Goal: Task Accomplishment & Management: Use online tool/utility

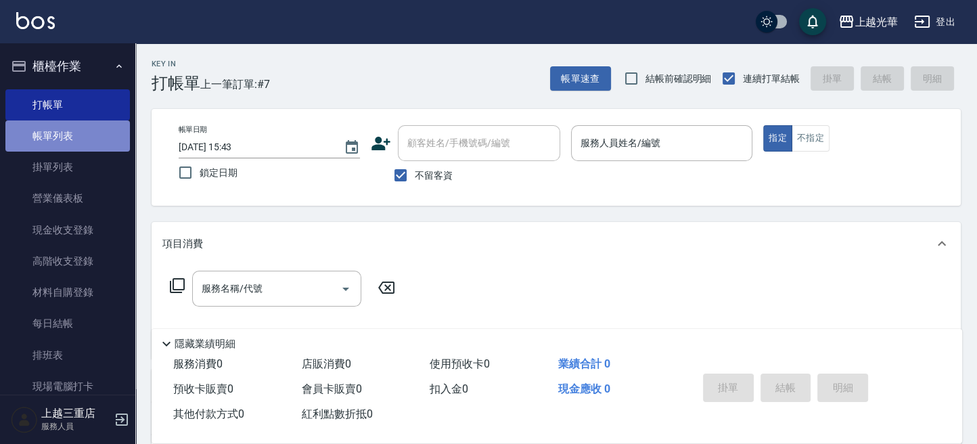
click at [87, 135] on link "帳單列表" at bounding box center [67, 135] width 124 height 31
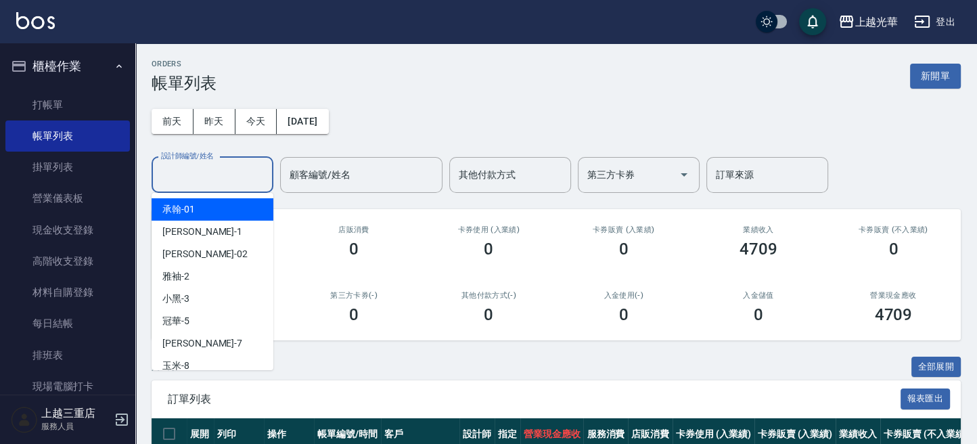
click at [252, 174] on input "設計師編號/姓名" at bounding box center [213, 175] width 110 height 24
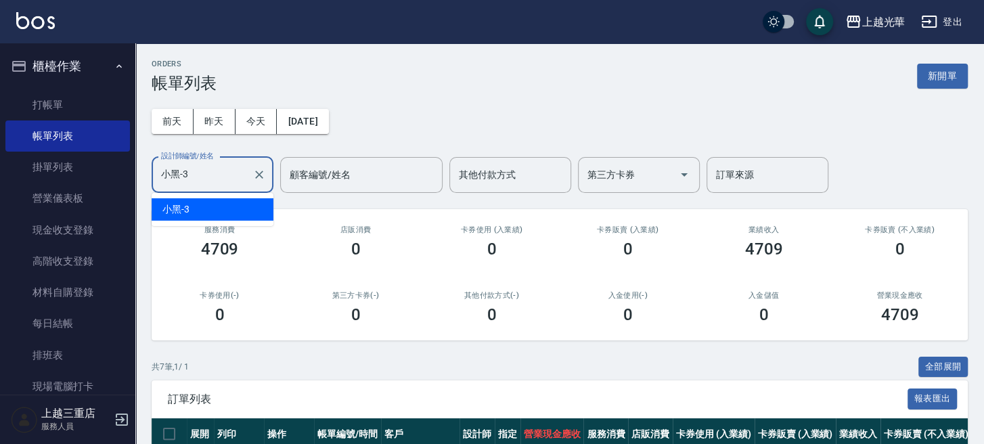
type input "小黑-3"
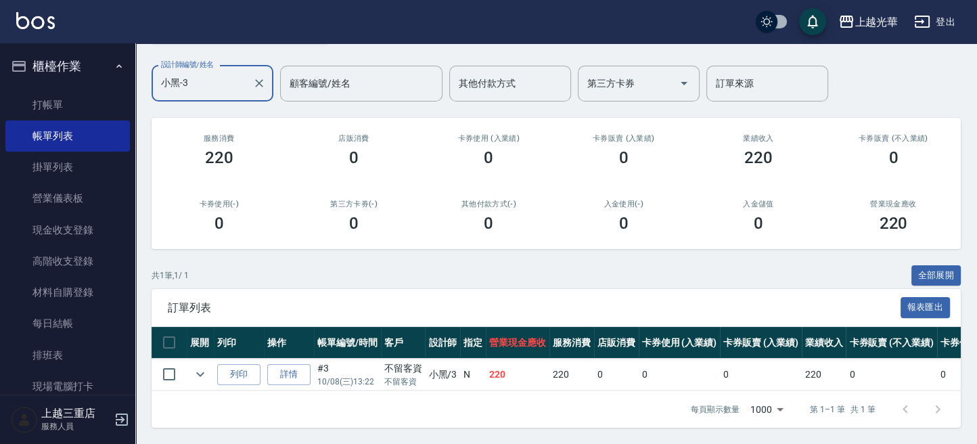
scroll to position [104, 0]
click at [199, 366] on icon "expand row" at bounding box center [200, 374] width 16 height 16
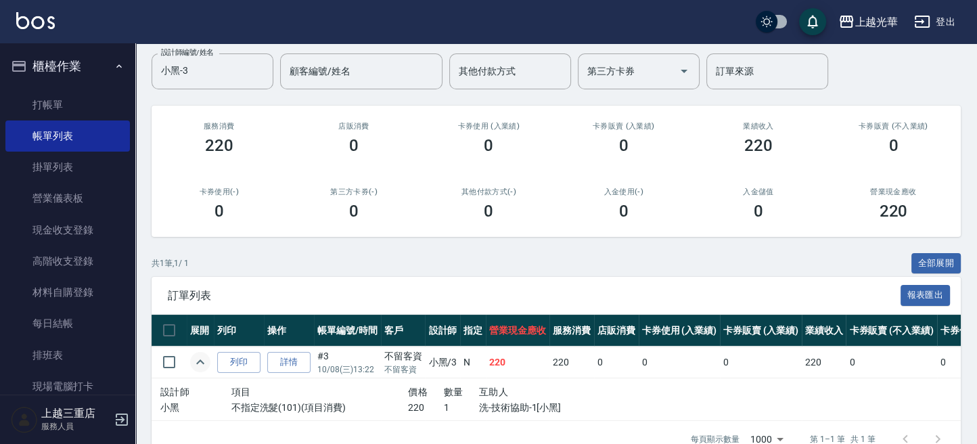
click at [201, 356] on icon "expand row" at bounding box center [200, 362] width 16 height 16
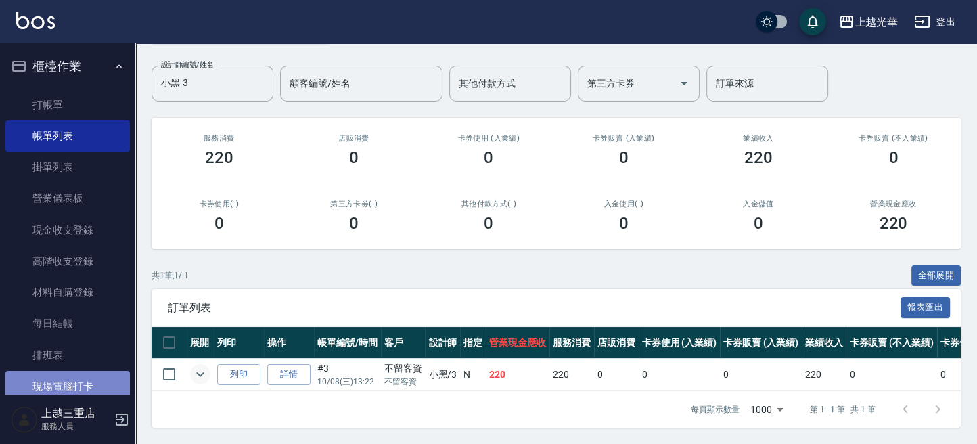
click at [78, 380] on link "現場電腦打卡" at bounding box center [67, 386] width 124 height 31
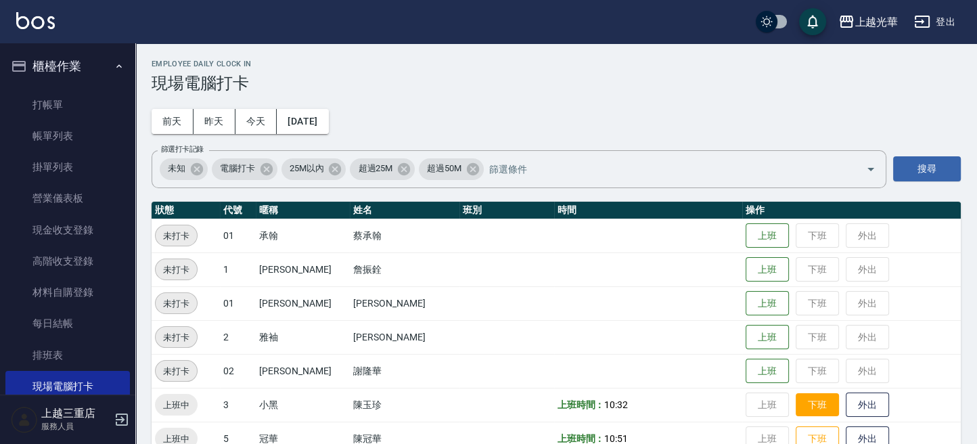
click at [796, 401] on button "下班" at bounding box center [817, 405] width 43 height 24
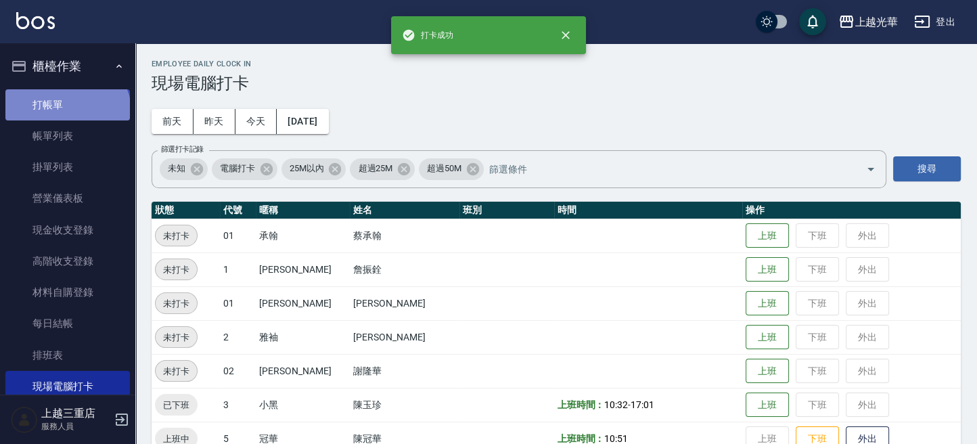
click at [66, 114] on link "打帳單" at bounding box center [67, 104] width 124 height 31
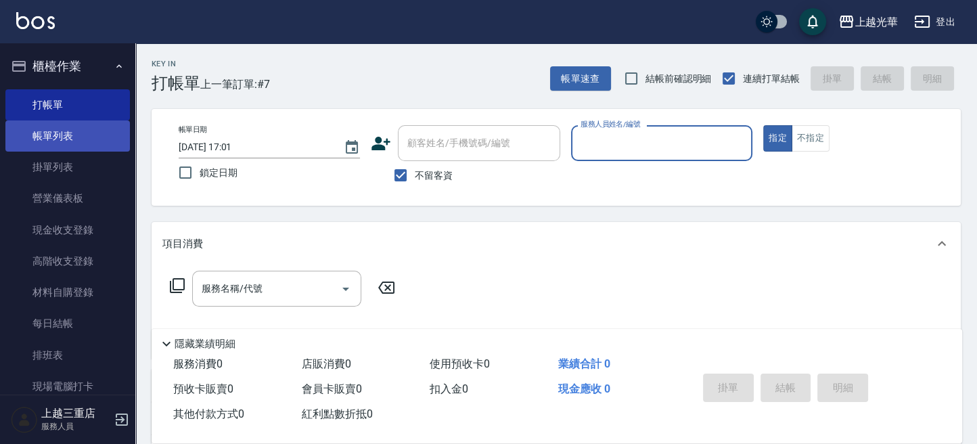
click at [104, 126] on link "帳單列表" at bounding box center [67, 135] width 124 height 31
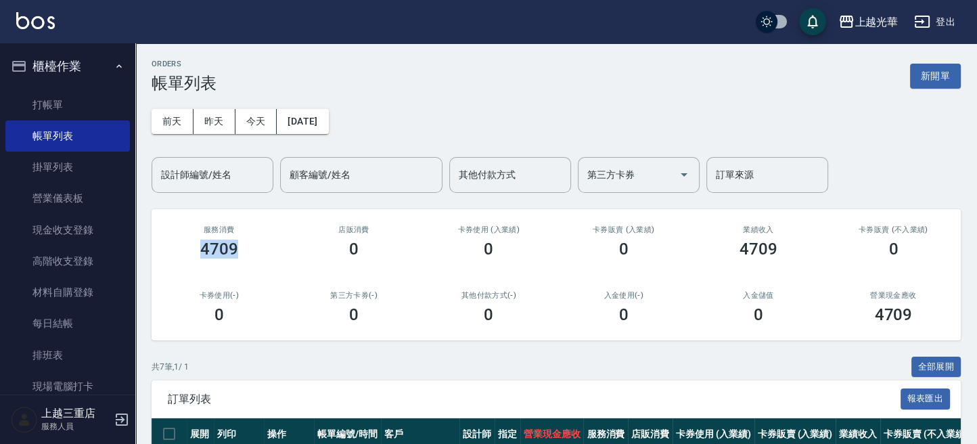
drag, startPoint x: 244, startPoint y: 250, endPoint x: 283, endPoint y: 273, distance: 44.9
click at [217, 244] on div "4709" at bounding box center [219, 249] width 102 height 19
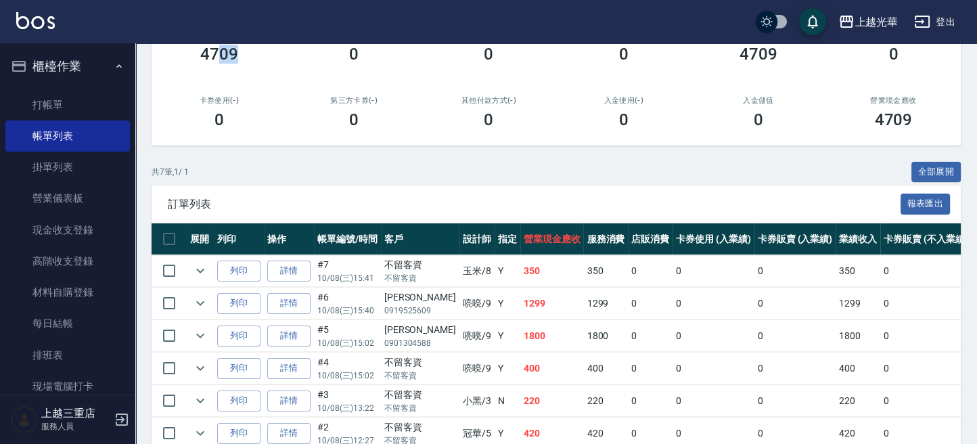
scroll to position [116, 0]
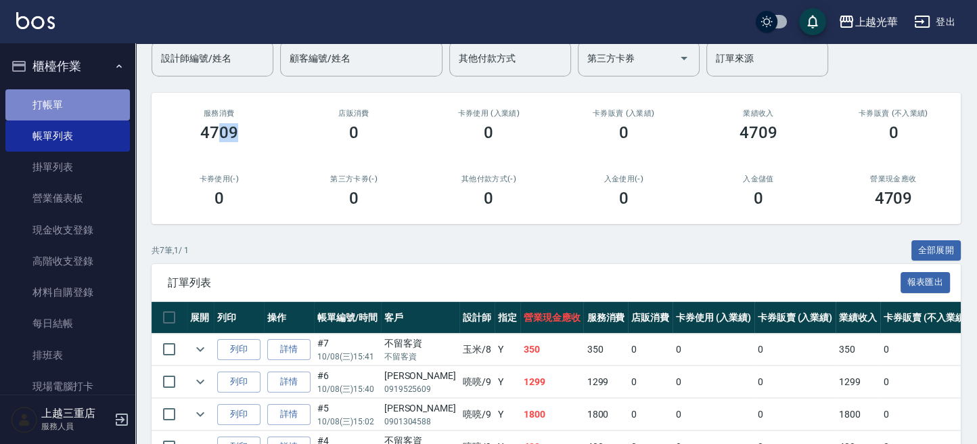
click at [117, 107] on link "打帳單" at bounding box center [67, 104] width 124 height 31
